Goal: Check status

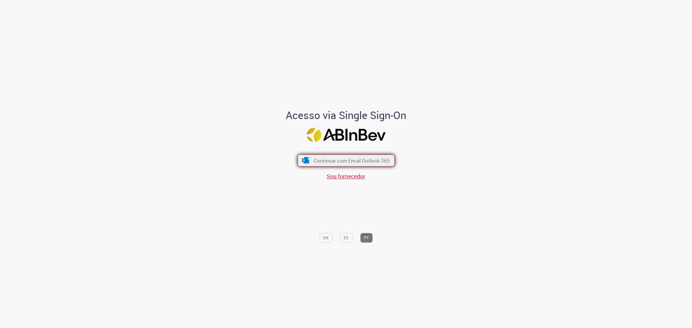
click at [375, 164] on button "Continuar com Email Outlook 365" at bounding box center [345, 160] width 97 height 12
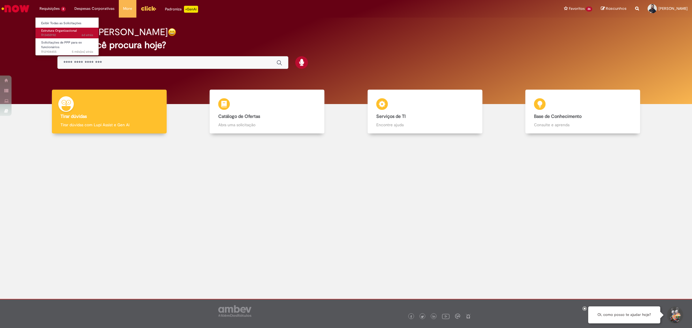
click at [63, 34] on span "6d atrás 6 dias atrás R13450192" at bounding box center [67, 35] width 52 height 5
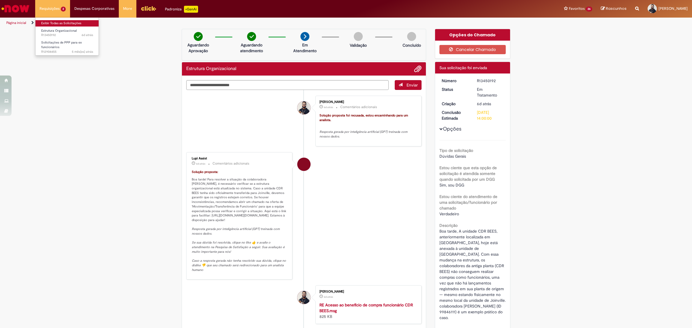
click at [60, 22] on link "Exibir Todas as Solicitações" at bounding box center [66, 23] width 63 height 6
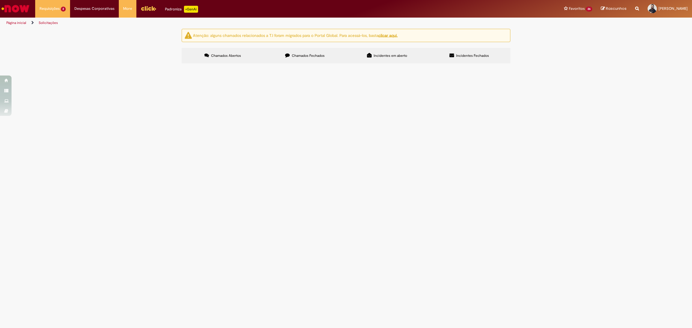
click at [300, 61] on label "Chamados Fechados" at bounding box center [305, 56] width 82 height 16
click at [365, 59] on label "Incidentes em aberto" at bounding box center [387, 56] width 82 height 16
click at [145, 7] on img "Menu Cabeçalho" at bounding box center [149, 8] width 16 height 9
click at [50, 23] on link "Exibir Todas as Solicitações" at bounding box center [66, 23] width 63 height 6
click at [231, 54] on span "Chamados Abertos" at bounding box center [226, 55] width 30 height 5
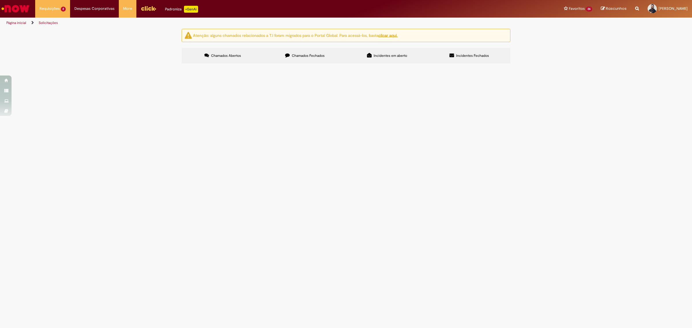
click at [310, 56] on span "Chamados Fechados" at bounding box center [308, 55] width 33 height 5
click at [389, 55] on span "Incidentes em aberto" at bounding box center [389, 55] width 33 height 5
click at [393, 36] on u "clicar aqui." at bounding box center [387, 35] width 19 height 5
click at [55, 5] on li "Requisições 2 Exibir Todas as Solicitações Estrutura Organizacional 6d atrás 6 …" at bounding box center [52, 8] width 35 height 17
click at [60, 24] on link "Exibir Todas as Solicitações" at bounding box center [66, 23] width 63 height 6
